Goal: Transaction & Acquisition: Purchase product/service

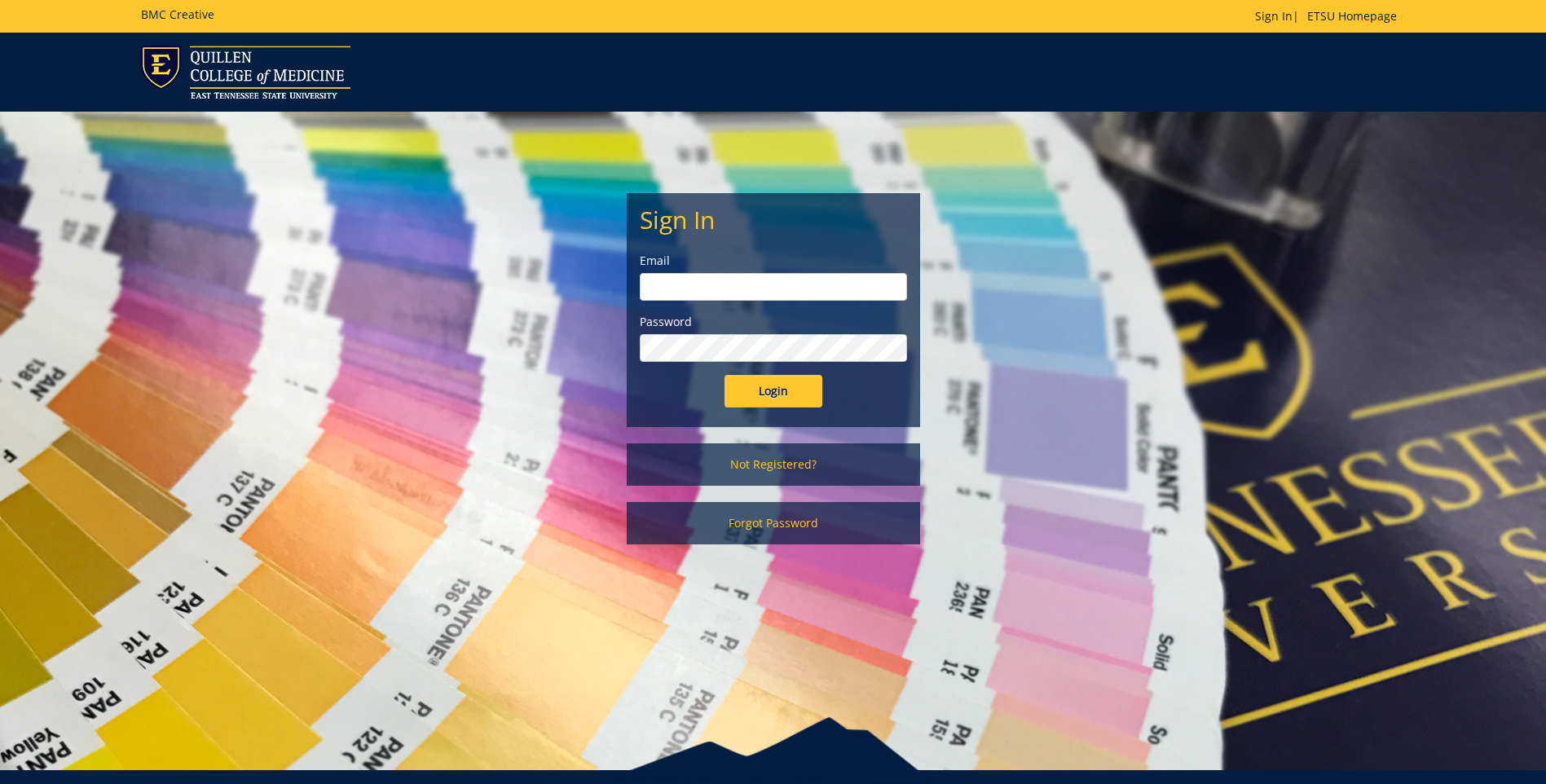
type input "moorela1@etsu.edu"
click at [787, 390] on input "Login" at bounding box center [773, 391] width 97 height 32
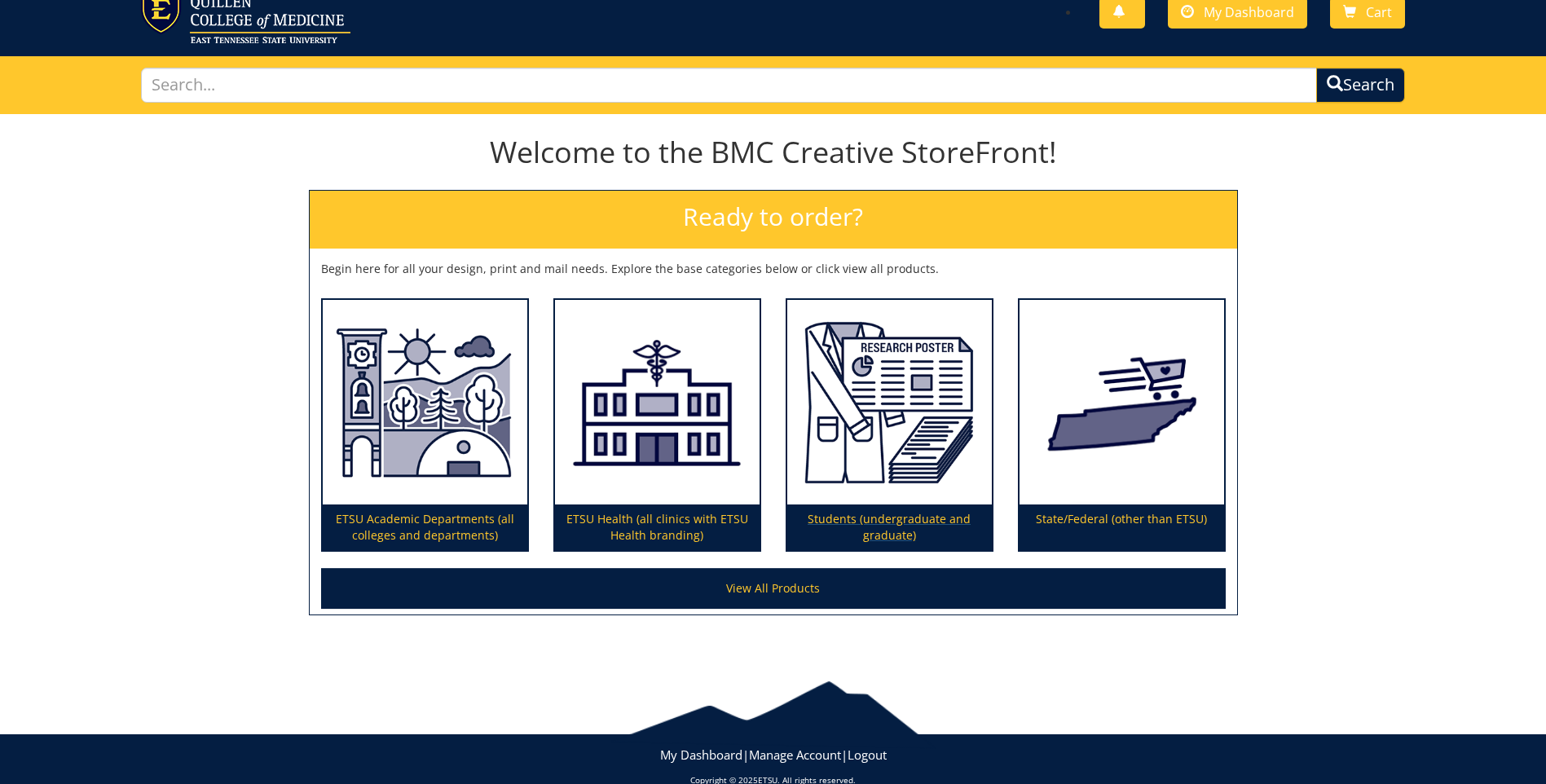
scroll to position [81, 0]
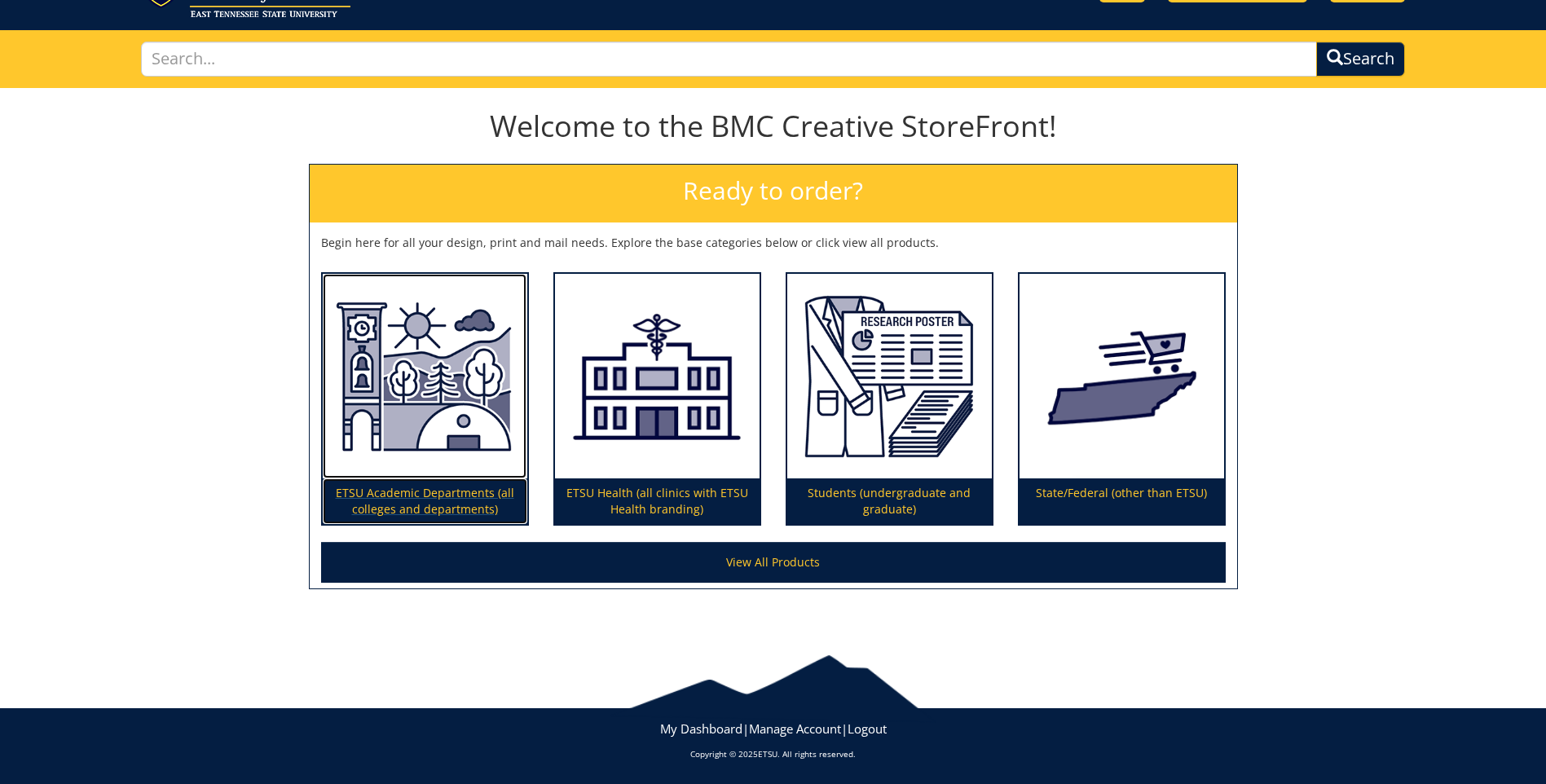
click at [464, 500] on p "ETSU Academic Departments (all colleges and departments)" at bounding box center [424, 500] width 205 height 46
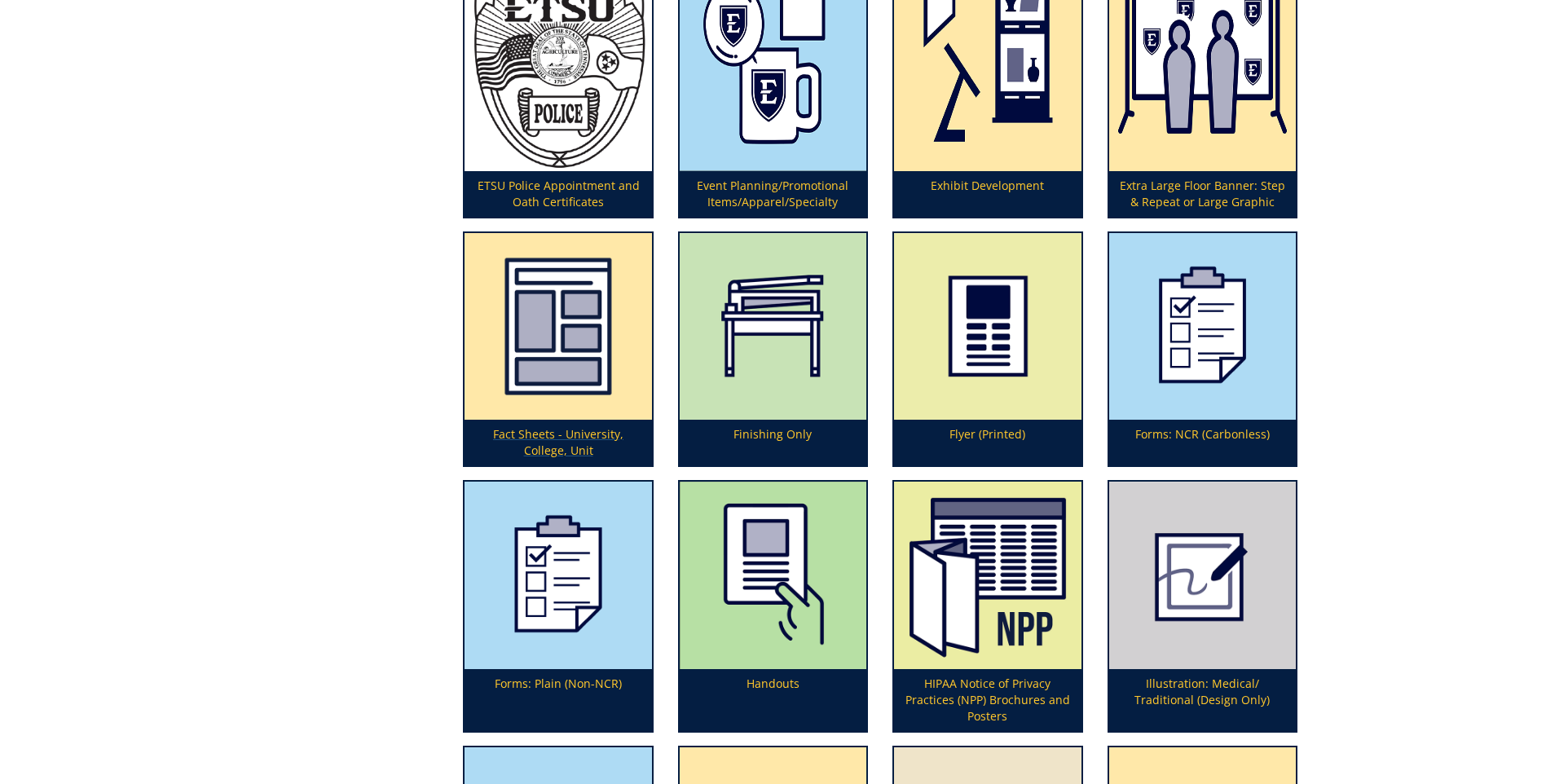
scroll to position [2199, 0]
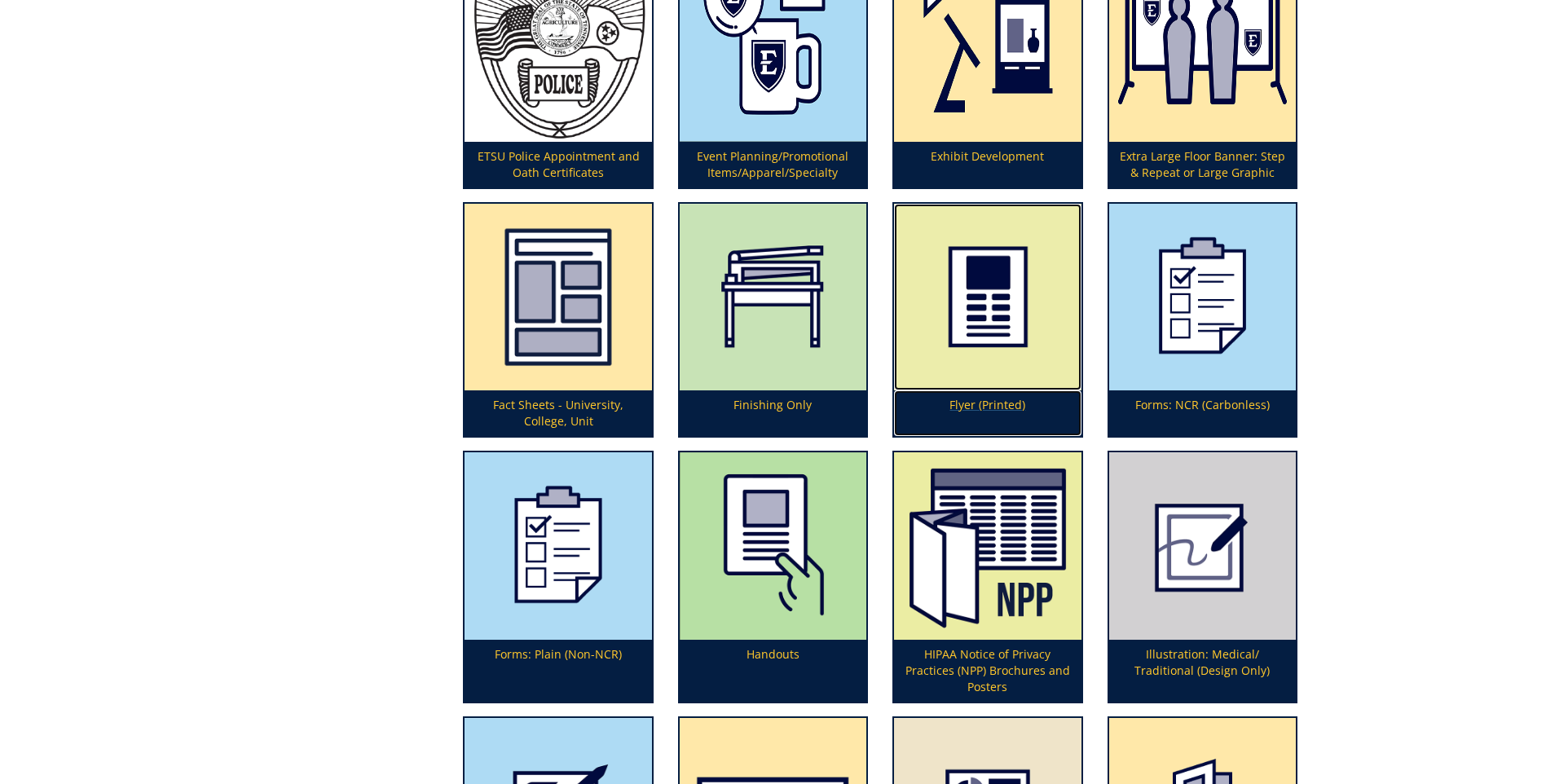
click at [999, 405] on p "Flyer (Printed)" at bounding box center [987, 413] width 187 height 46
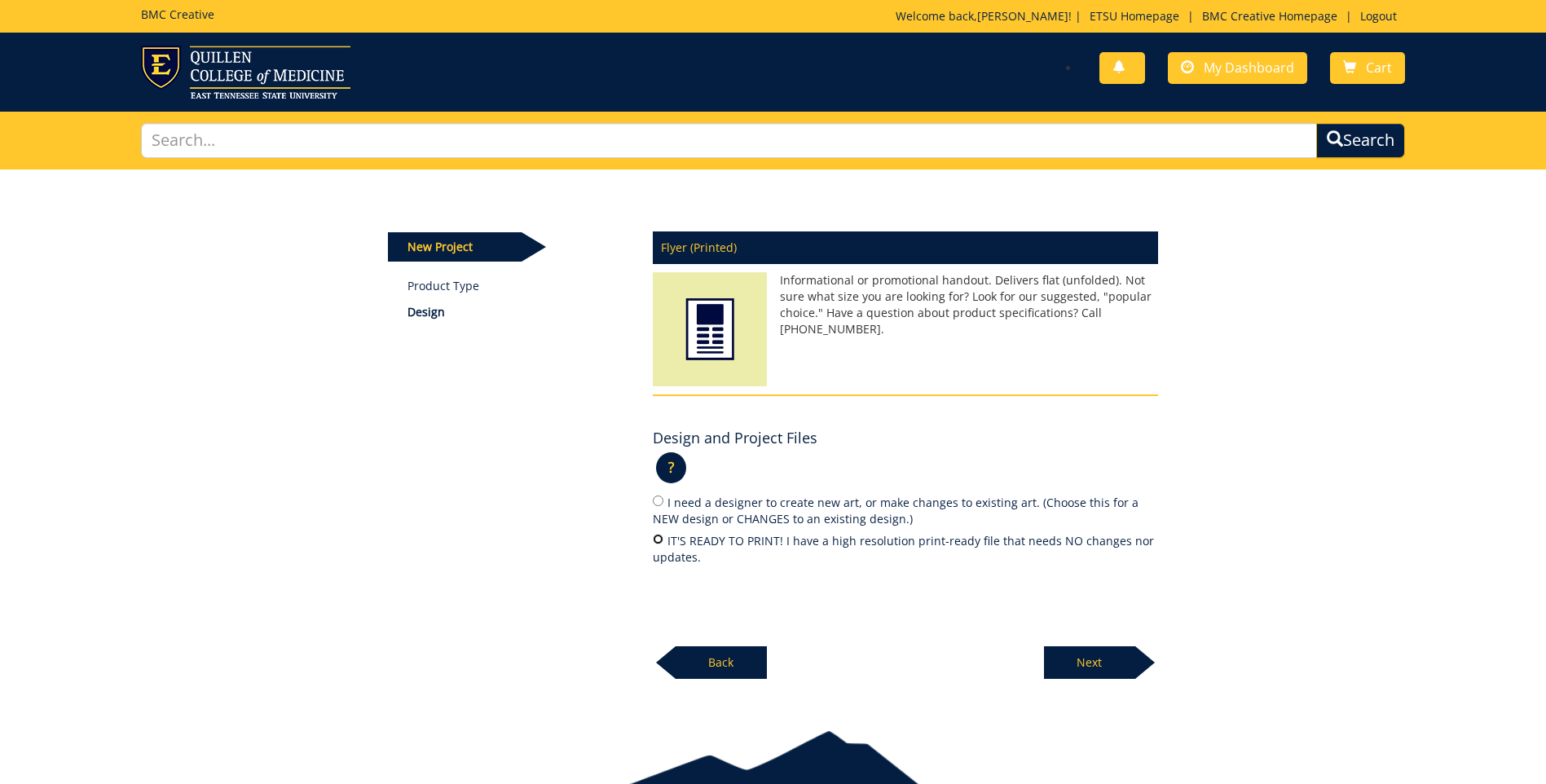
click at [658, 542] on input "IT'S READY TO PRINT! I have a high resolution print-ready file that needs NO ch…" at bounding box center [658, 539] width 11 height 11
radio input "true"
click at [461, 288] on link "Product Type" at bounding box center [517, 286] width 221 height 16
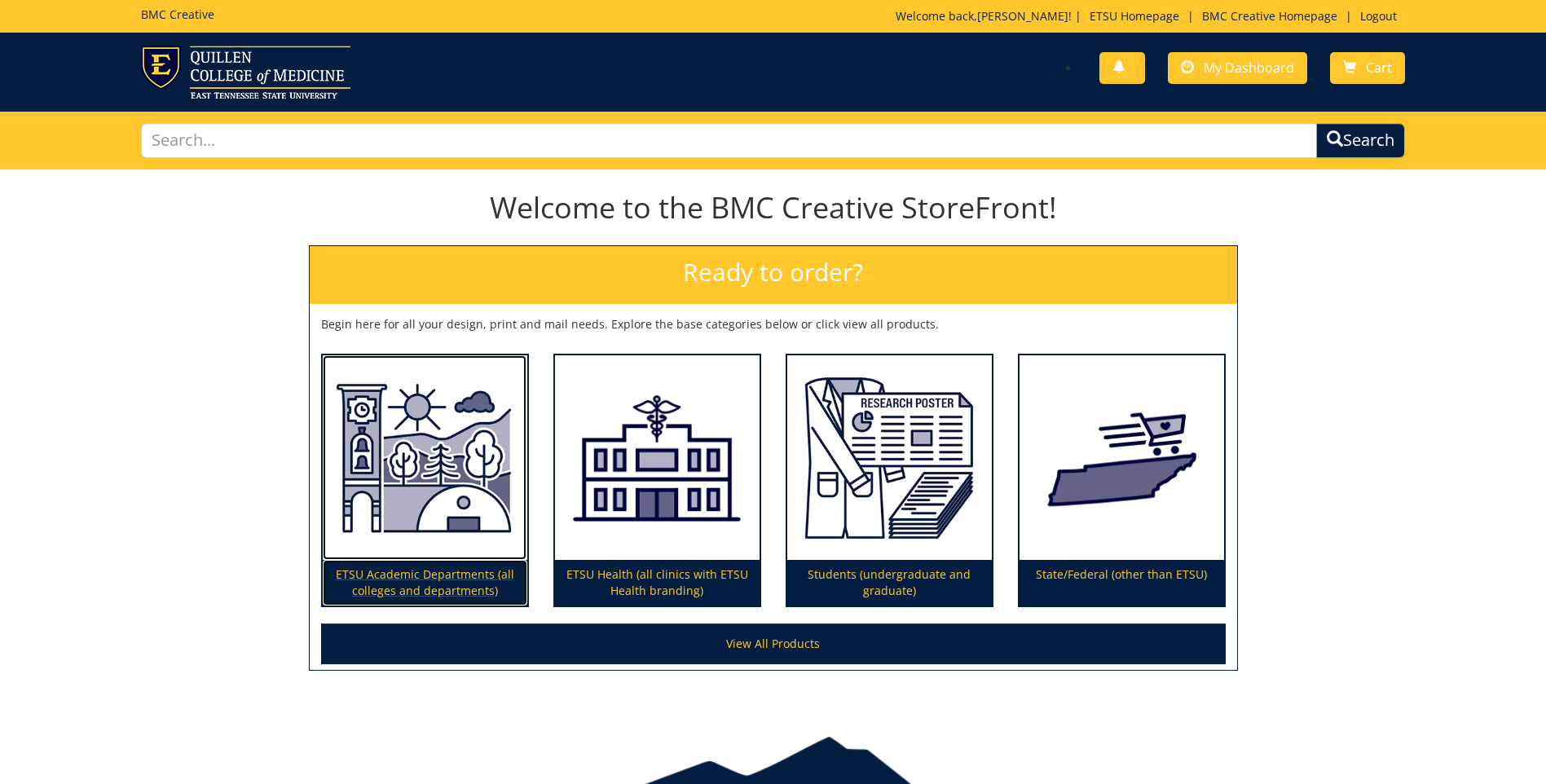
click at [456, 574] on p "ETSU Academic Departments (all colleges and departments)" at bounding box center [424, 582] width 205 height 46
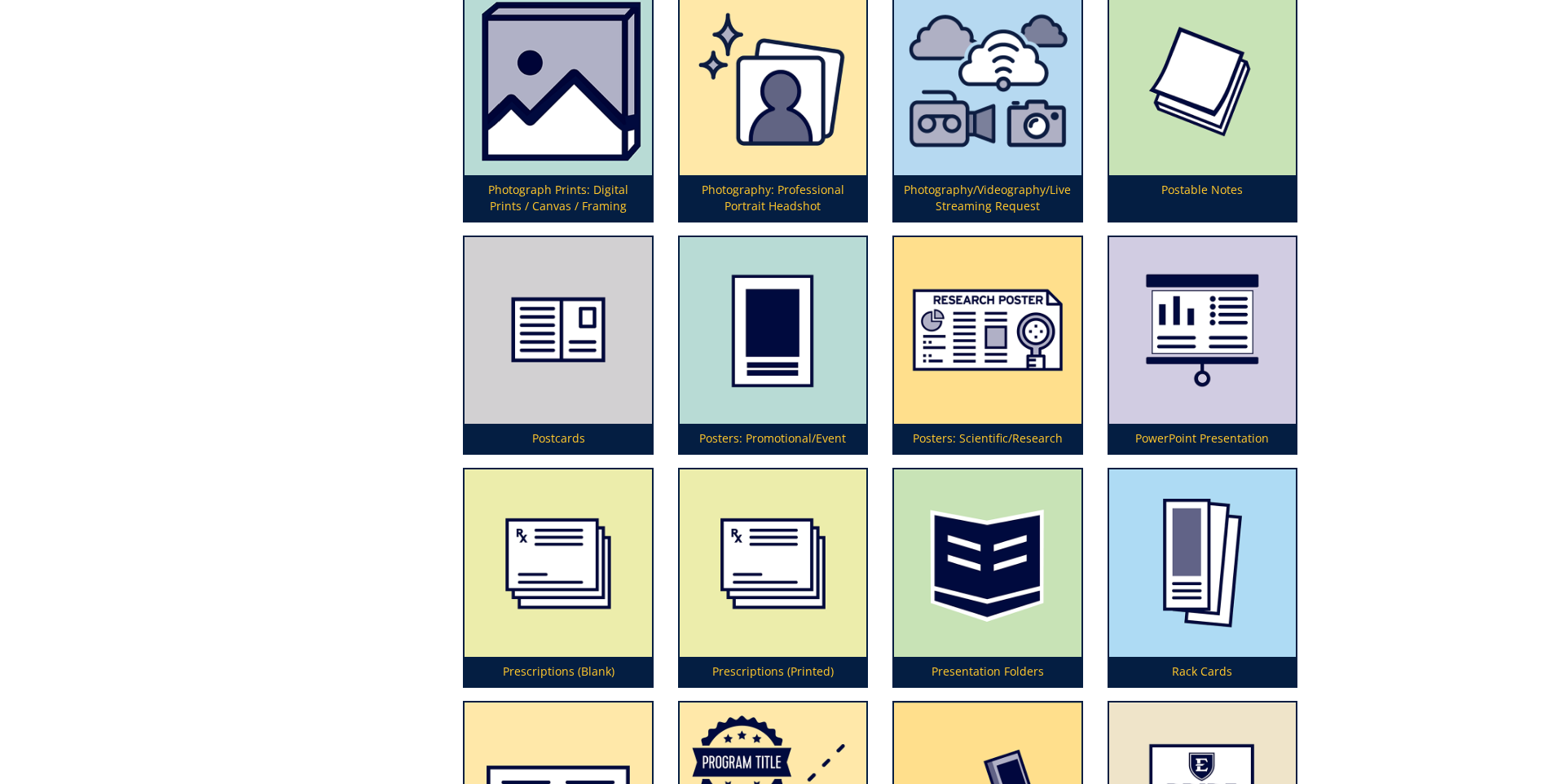
scroll to position [4236, 0]
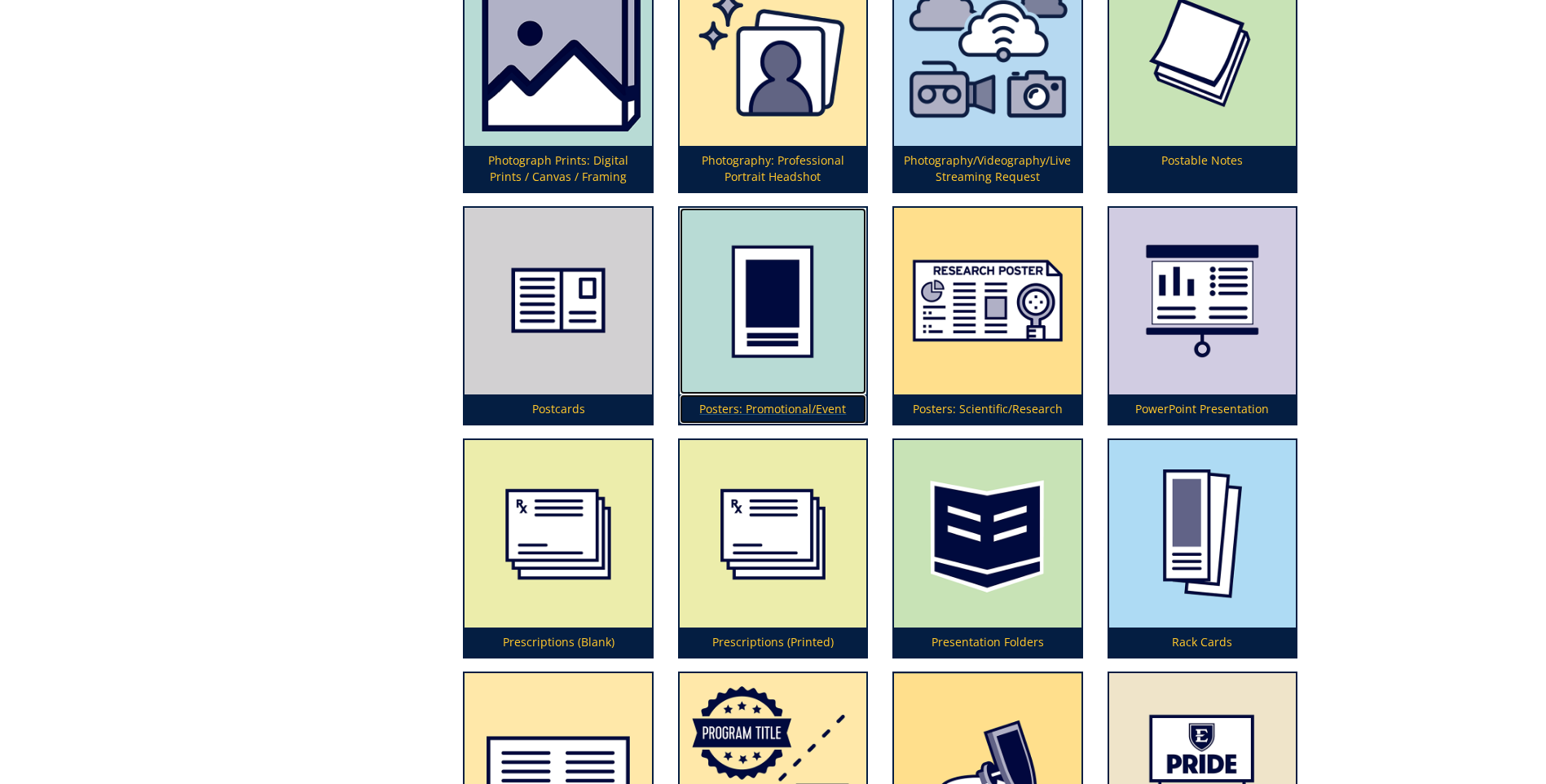
click at [771, 383] on img at bounding box center [773, 301] width 187 height 187
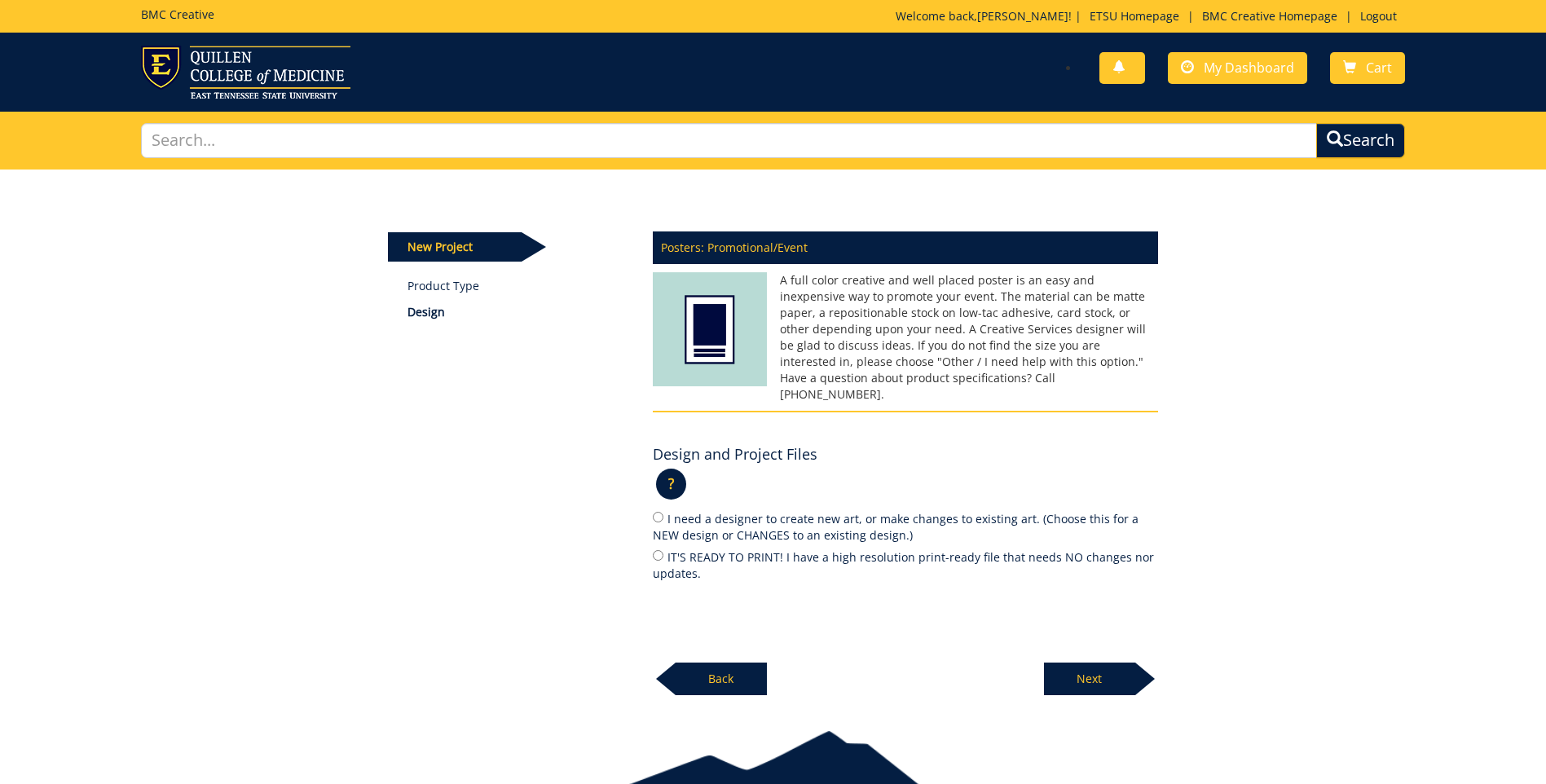
click at [656, 547] on label "IT'S READY TO PRINT! I have a high resolution print-ready file that needs NO ch…" at bounding box center [906, 564] width 506 height 34
click at [656, 550] on input "IT'S READY TO PRINT! I have a high resolution print-ready file that needs NO ch…" at bounding box center [658, 555] width 11 height 11
radio input "true"
click at [1077, 663] on p "Next" at bounding box center [1090, 679] width 91 height 32
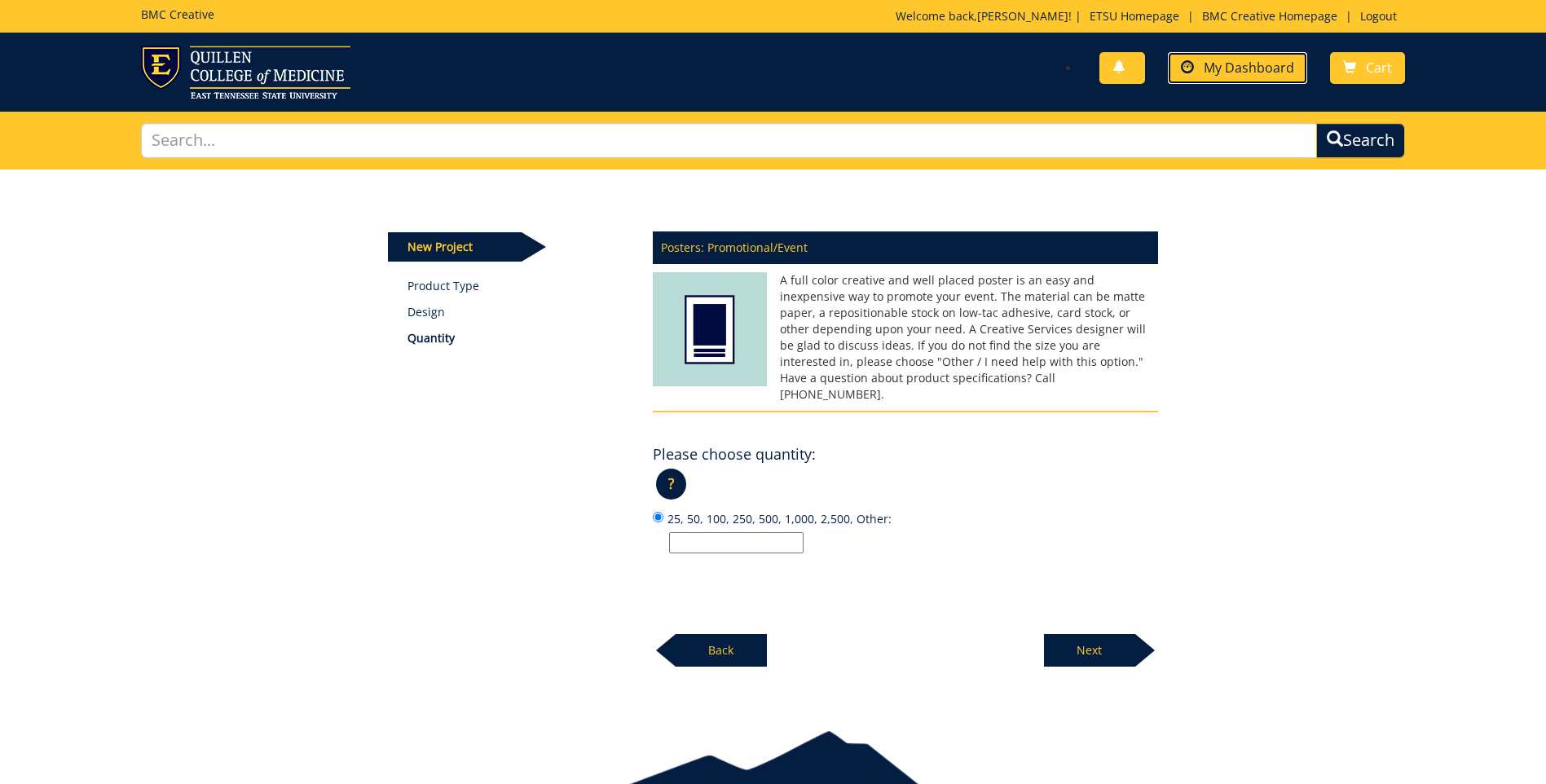
click at [1233, 64] on span "My Dashboard" at bounding box center [1248, 68] width 90 height 18
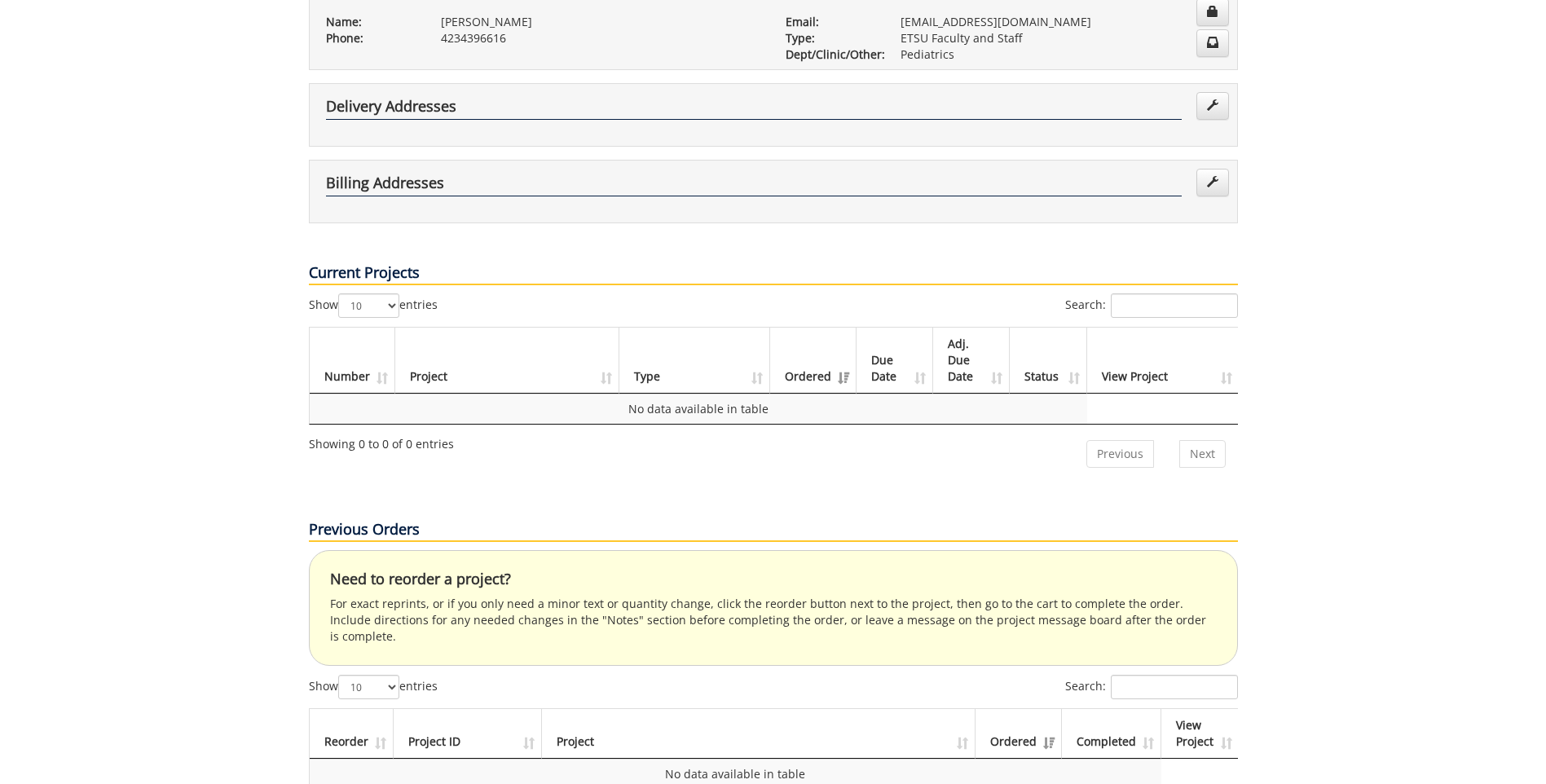
scroll to position [571, 0]
